Goal: Information Seeking & Learning: Learn about a topic

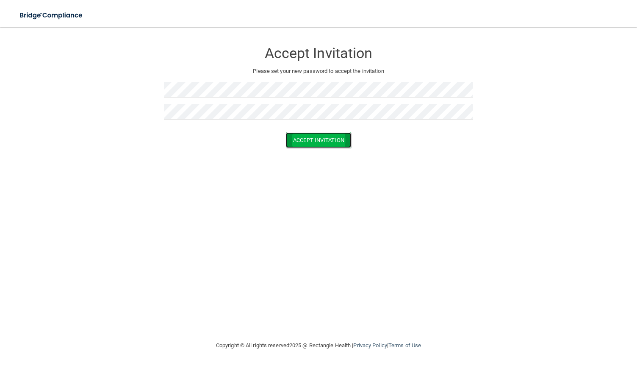
click at [324, 137] on button "Accept Invitation" at bounding box center [318, 140] width 65 height 16
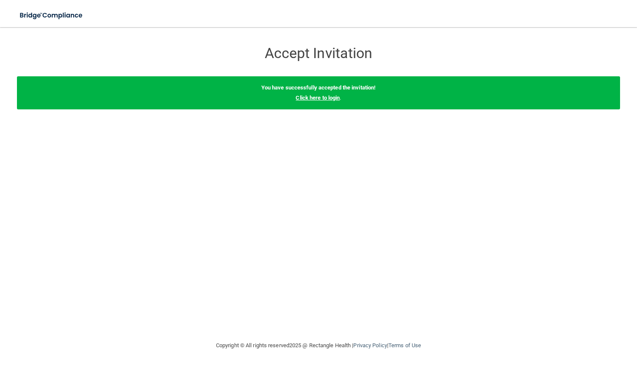
click at [318, 98] on link "Click here to login" at bounding box center [318, 97] width 44 height 6
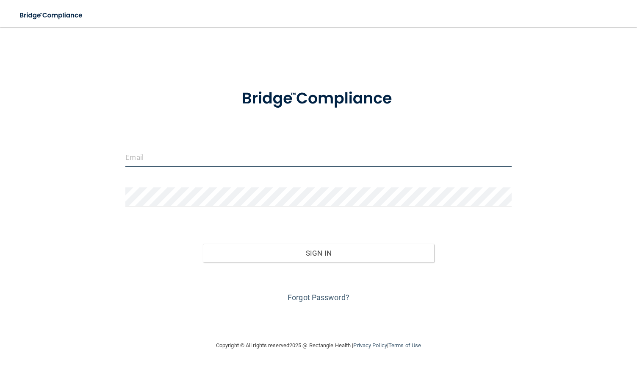
click at [249, 159] on input "email" at bounding box center [318, 157] width 386 height 19
type input "[EMAIL_ADDRESS][DOMAIN_NAME]"
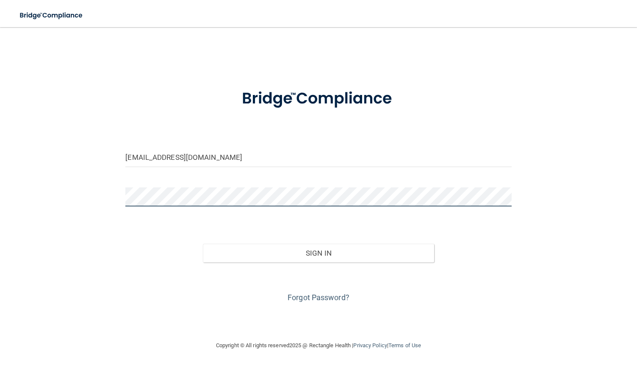
click at [203, 243] on button "Sign In" at bounding box center [319, 252] width 232 height 19
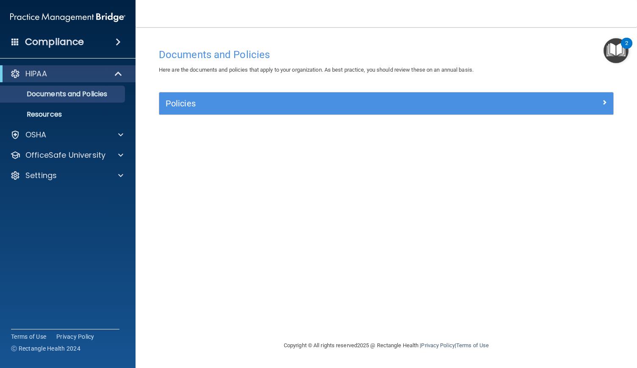
click at [608, 55] on img "Open Resource Center, 2 new notifications" at bounding box center [615, 50] width 25 height 25
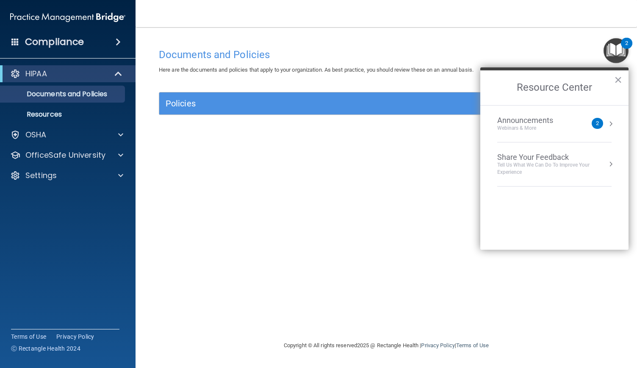
click at [536, 122] on div "Announcements" at bounding box center [533, 120] width 73 height 9
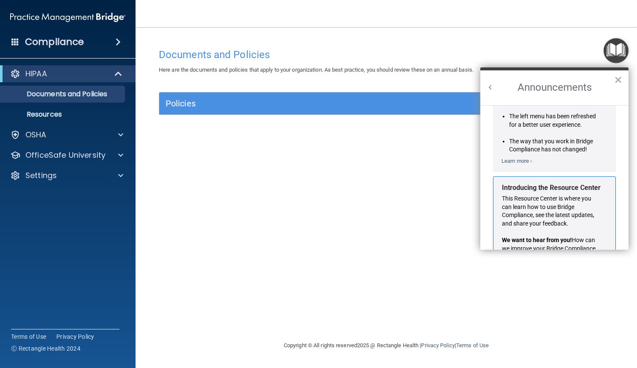
scroll to position [138, 0]
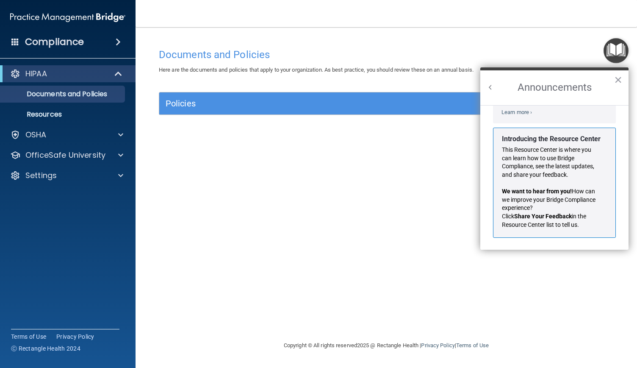
click at [490, 85] on button "Back to Resource Center Home" at bounding box center [490, 87] width 8 height 8
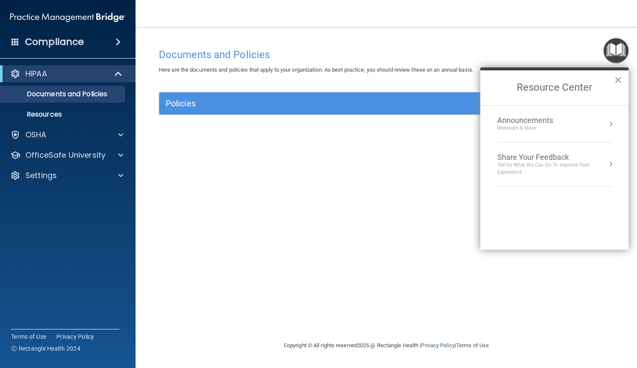
click at [618, 81] on button "×" at bounding box center [618, 80] width 8 height 14
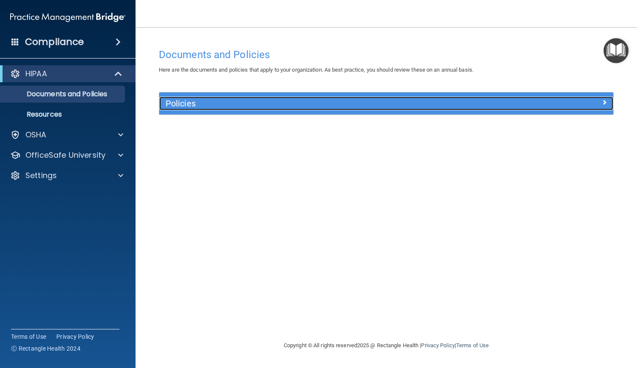
click at [259, 108] on div "Policies" at bounding box center [329, 104] width 340 height 14
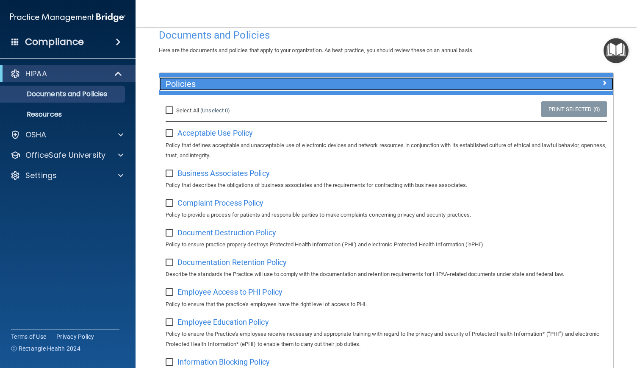
scroll to position [0, 0]
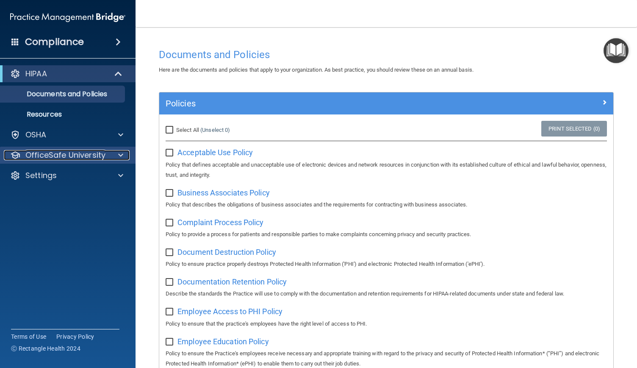
click at [119, 156] on span at bounding box center [120, 155] width 5 height 10
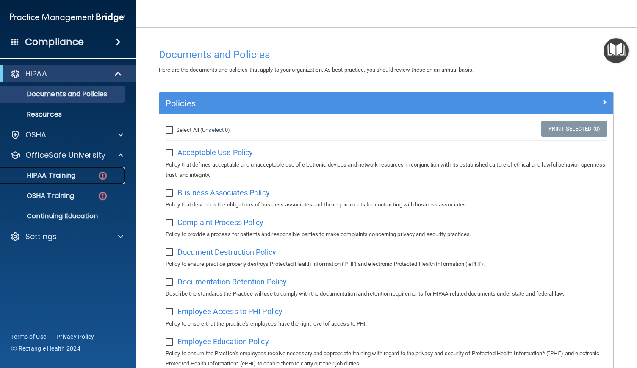
click at [79, 179] on div "HIPAA Training" at bounding box center [64, 175] width 116 height 8
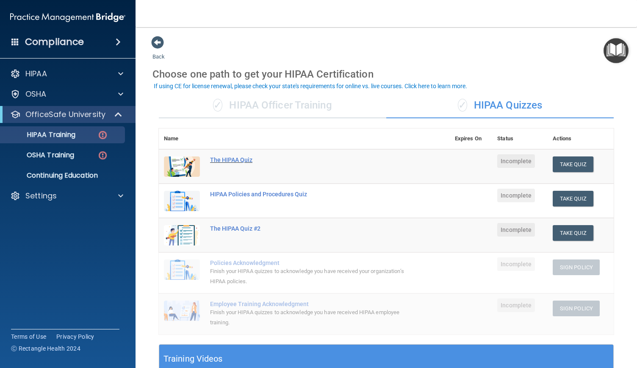
click at [238, 157] on div "The HIPAA Quiz" at bounding box center [308, 159] width 197 height 7
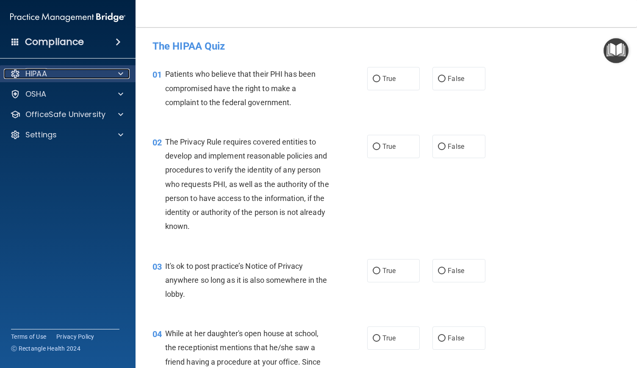
click at [109, 76] on div at bounding box center [119, 74] width 21 height 10
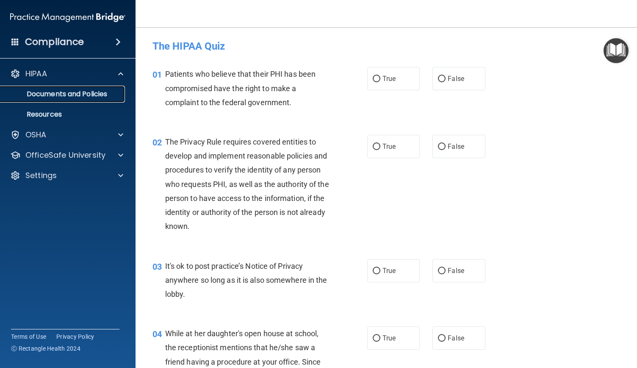
click at [78, 94] on p "Documents and Policies" at bounding box center [64, 94] width 116 height 8
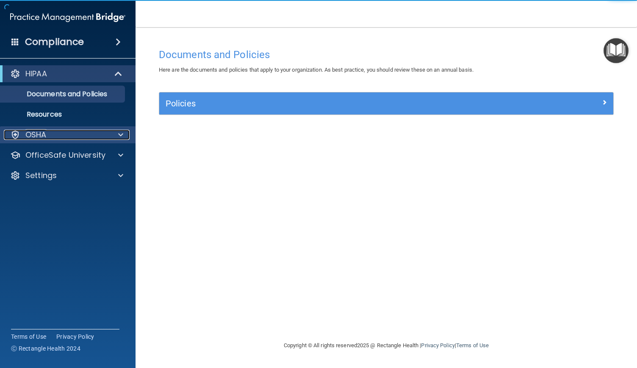
click at [65, 137] on div "OSHA" at bounding box center [56, 135] width 105 height 10
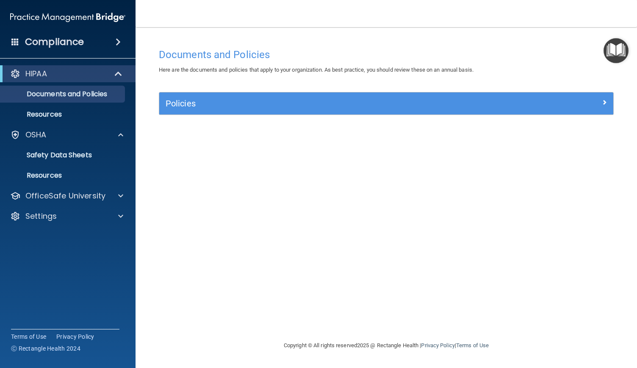
click at [22, 43] on div "Compliance" at bounding box center [68, 42] width 136 height 19
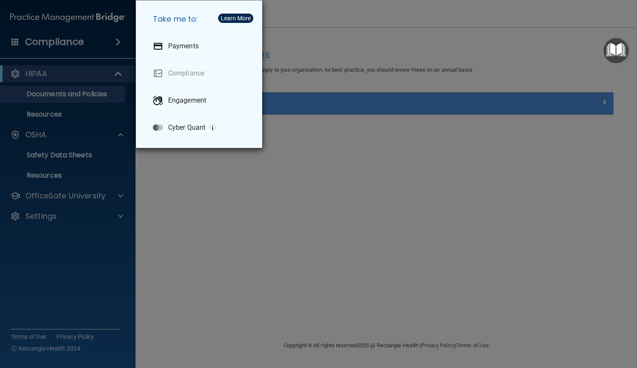
click at [56, 19] on div "Take me to: Payments Compliance Engagement Cyber Quant" at bounding box center [318, 184] width 637 height 368
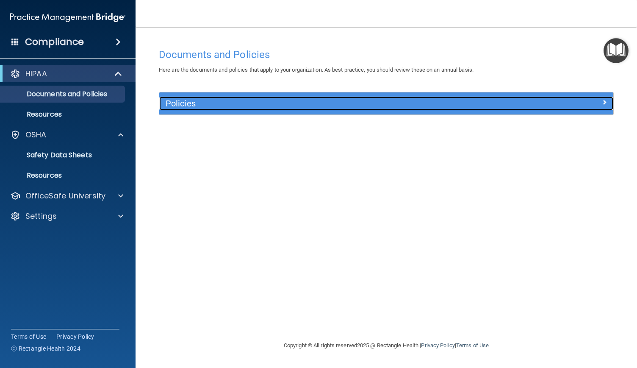
click at [283, 101] on h5 "Policies" at bounding box center [330, 103] width 328 height 9
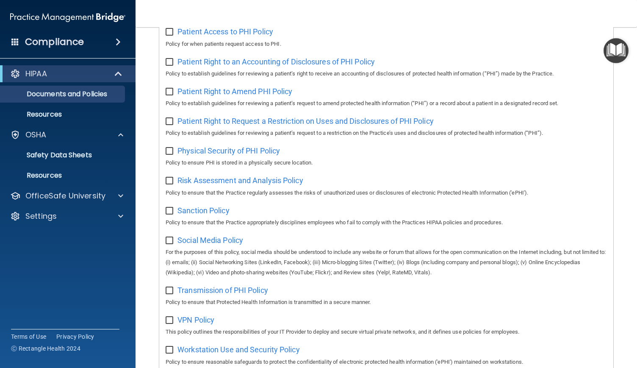
scroll to position [495, 0]
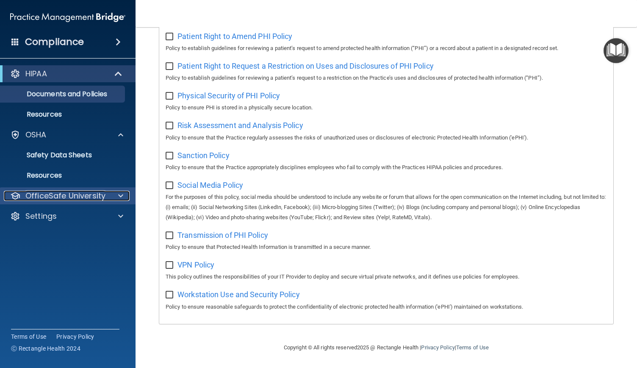
click at [102, 196] on p "OfficeSafe University" at bounding box center [65, 196] width 80 height 10
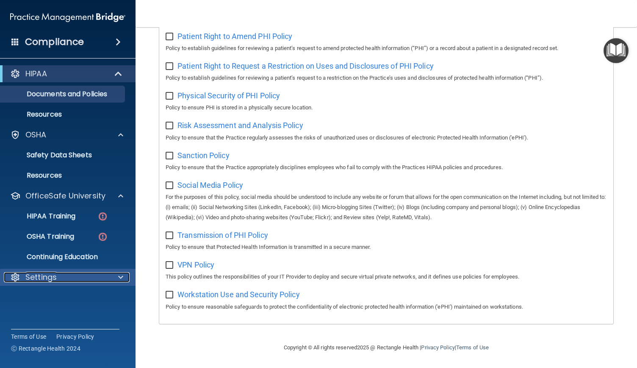
click at [121, 273] on span at bounding box center [120, 277] width 5 height 10
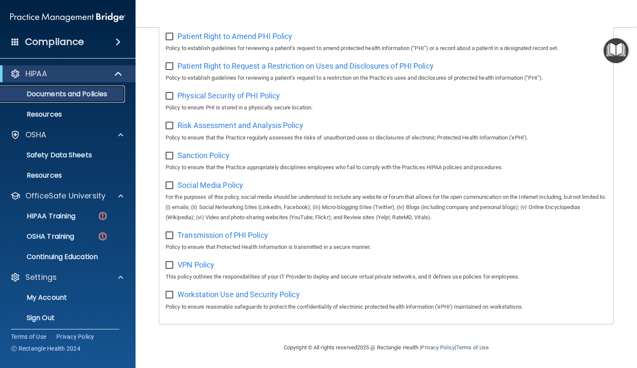
click at [88, 94] on p "Documents and Policies" at bounding box center [64, 94] width 116 height 8
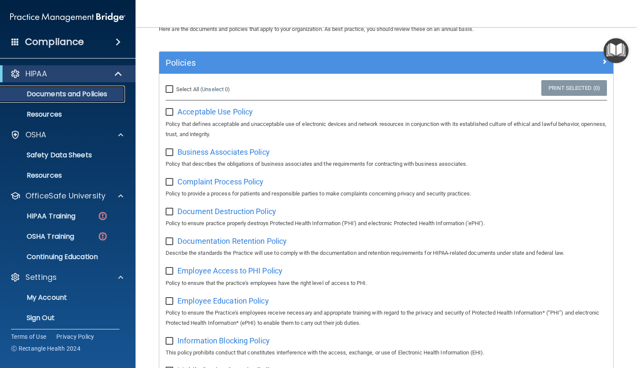
scroll to position [0, 0]
